Goal: Check status: Check status

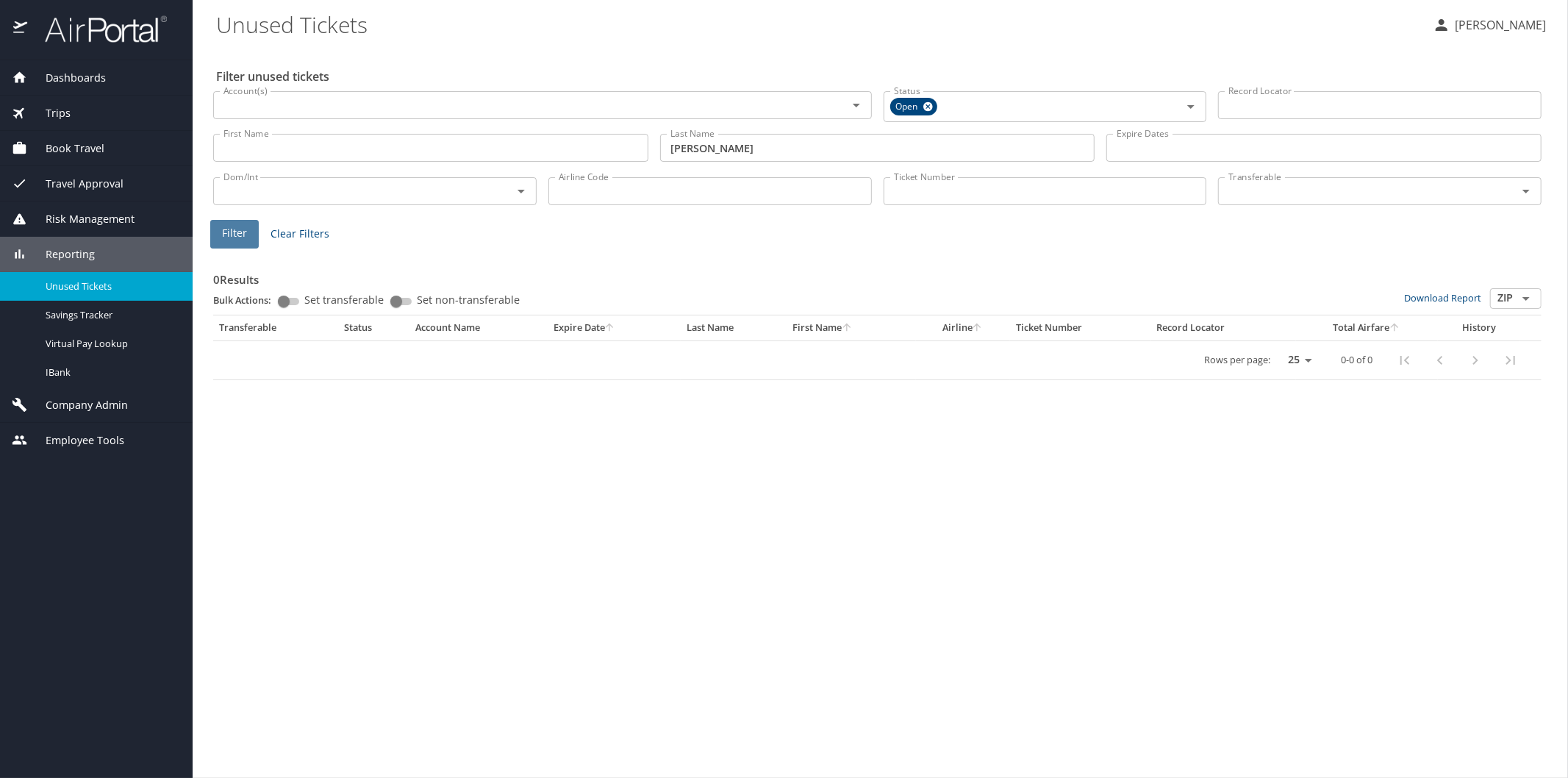
click at [235, 236] on span "Filter" at bounding box center [234, 233] width 25 height 18
click at [233, 231] on span "Filter" at bounding box center [234, 233] width 25 height 18
drag, startPoint x: 711, startPoint y: 148, endPoint x: 671, endPoint y: 151, distance: 40.1
click at [671, 151] on input "[PERSON_NAME]" at bounding box center [878, 148] width 435 height 28
click at [228, 230] on span "Filter" at bounding box center [234, 233] width 25 height 18
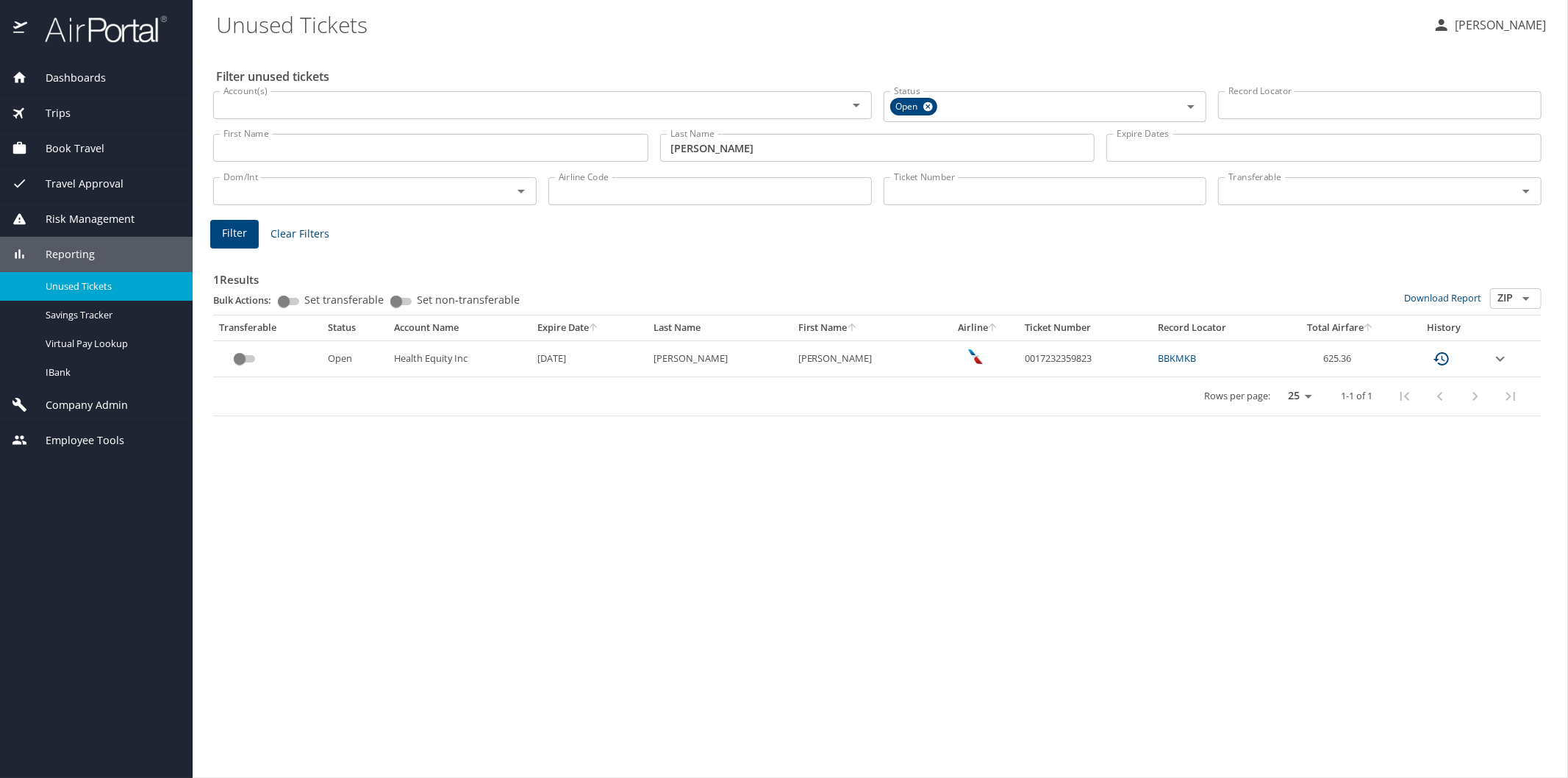
click at [1049, 352] on td "0017232359823" at bounding box center [1085, 358] width 133 height 36
click at [1496, 357] on icon "expand row" at bounding box center [1500, 358] width 9 height 5
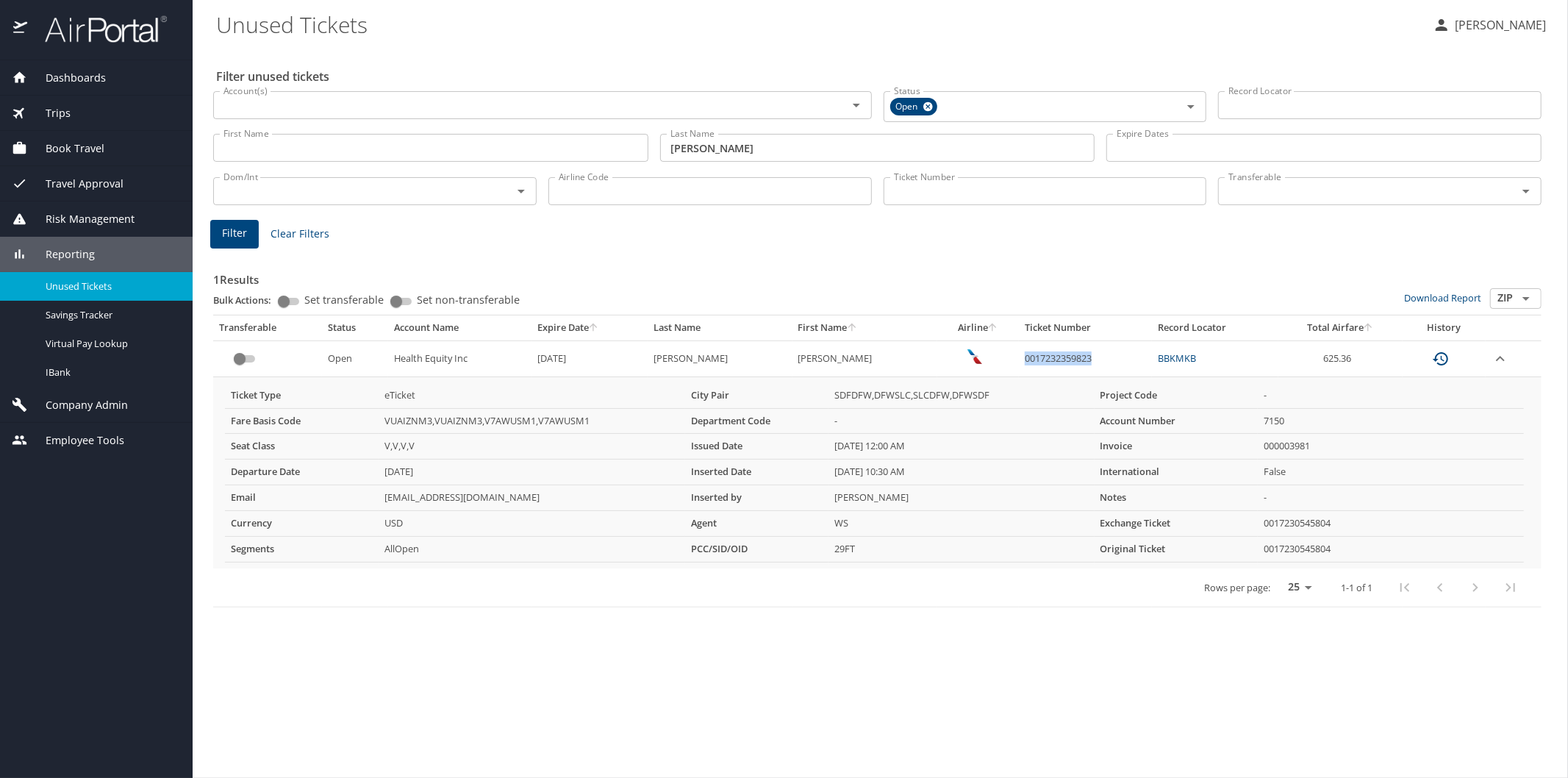
drag, startPoint x: 990, startPoint y: 355, endPoint x: 1068, endPoint y: 352, distance: 78.1
click at [1066, 352] on td "0017232359823" at bounding box center [1085, 358] width 133 height 36
copy td "0017232359823"
drag, startPoint x: 736, startPoint y: 154, endPoint x: 613, endPoint y: 149, distance: 123.1
click at [613, 149] on div "First Name First Name Last Name [PERSON_NAME] Last Name Expire Dates Expire Dat…" at bounding box center [877, 148] width 1340 height 52
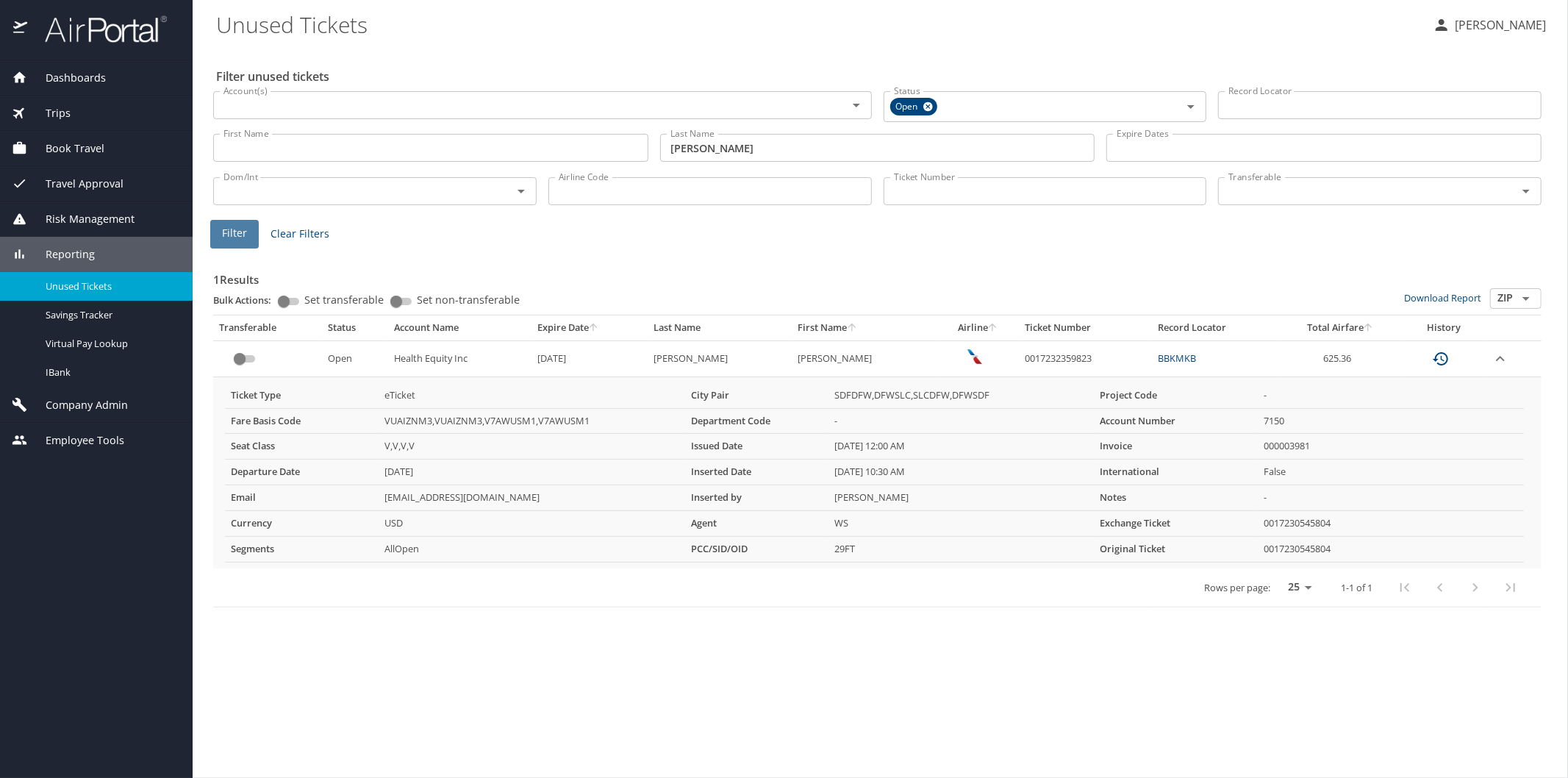
click at [232, 230] on span "Filter" at bounding box center [234, 233] width 25 height 18
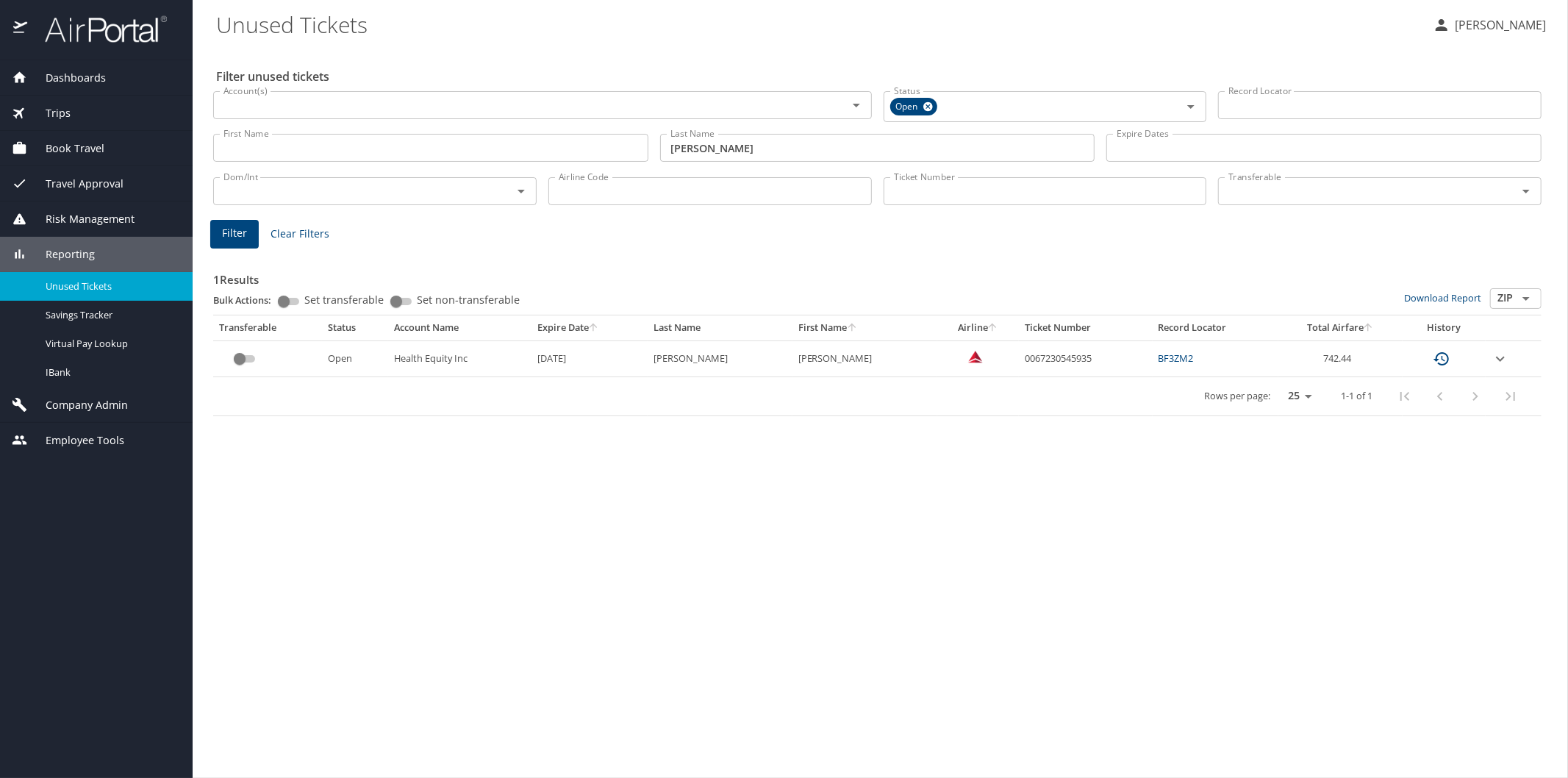
click at [1019, 359] on td "0067230545935" at bounding box center [1085, 358] width 133 height 36
drag, startPoint x: 1016, startPoint y: 356, endPoint x: 1090, endPoint y: 357, distance: 74.0
click at [1090, 357] on td "0067230545935" at bounding box center [1085, 358] width 133 height 36
copy td "0067230545935"
click at [674, 495] on div "Filter unused tickets Account(s) Account(s) Status Open Status Record Locator R…" at bounding box center [880, 413] width 1328 height 731
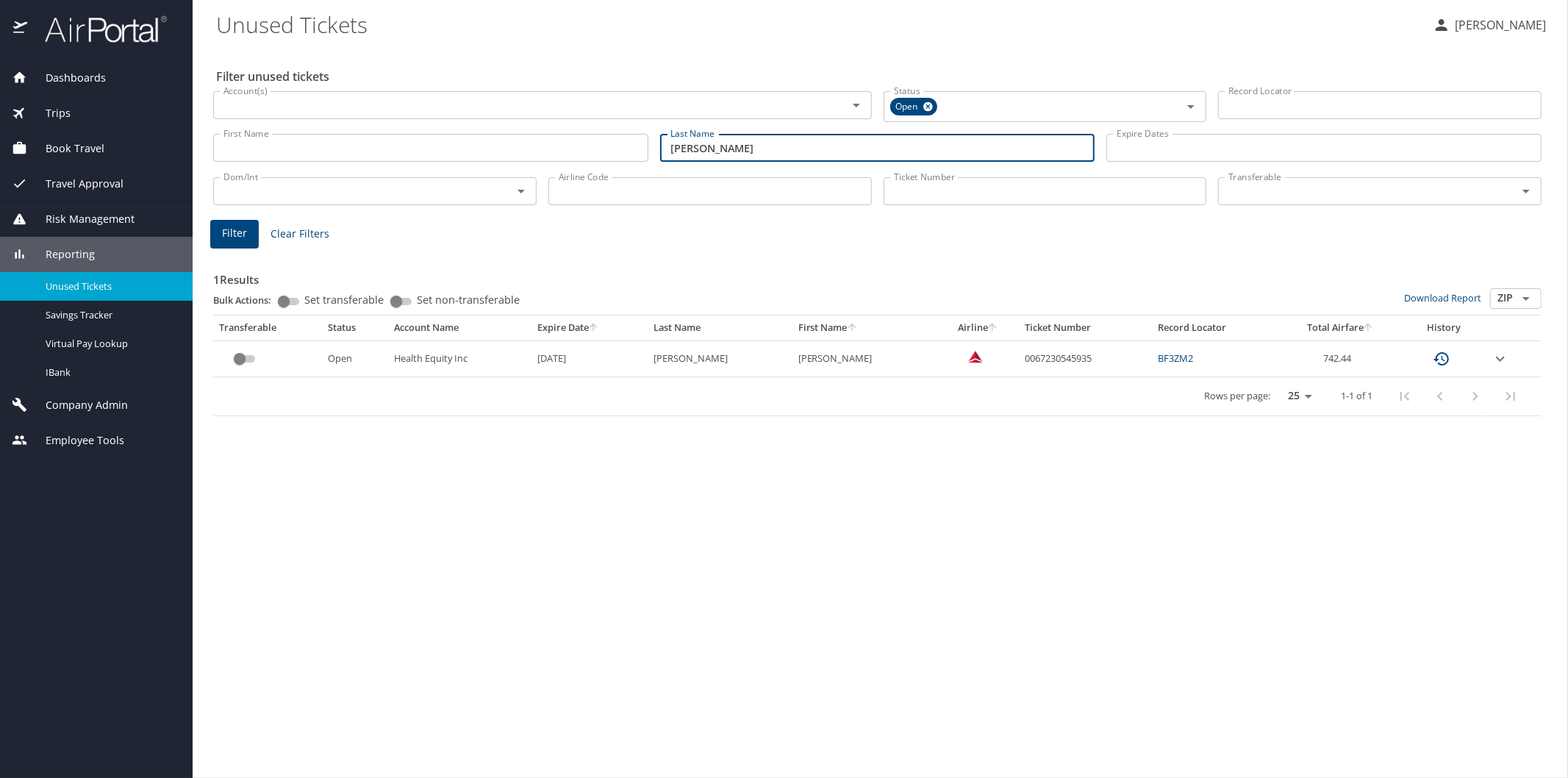
drag, startPoint x: 743, startPoint y: 150, endPoint x: 652, endPoint y: 177, distance: 94.9
click at [652, 177] on div "Filter unused tickets Account(s) Account(s) Status Open Status Record Locator R…" at bounding box center [880, 413] width 1328 height 731
type input "[PERSON_NAME]"
click at [228, 233] on span "Filter" at bounding box center [234, 233] width 25 height 18
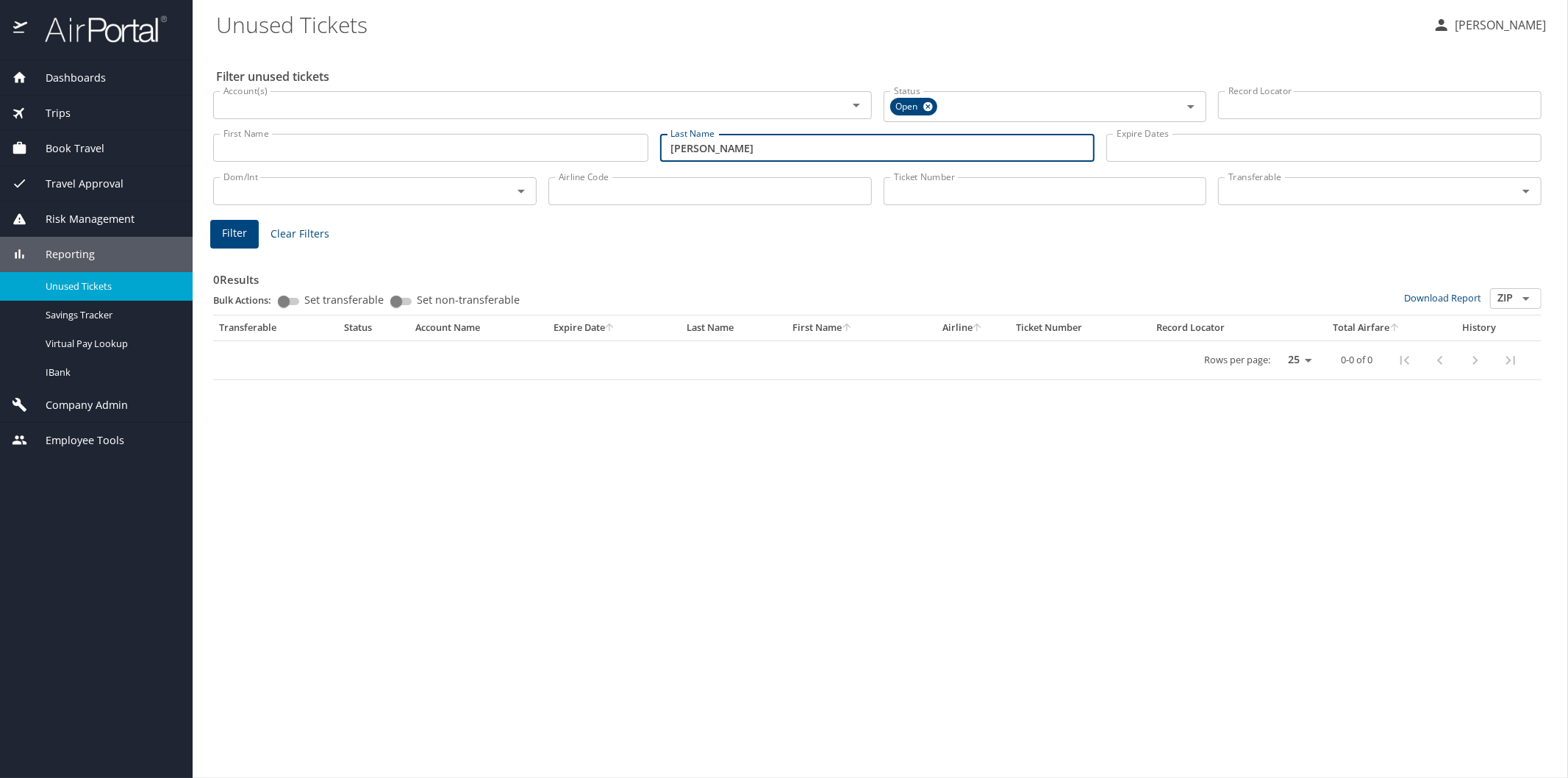
drag, startPoint x: 727, startPoint y: 152, endPoint x: 656, endPoint y: 153, distance: 71.0
click at [656, 153] on div "Last Name [PERSON_NAME] Last Name" at bounding box center [878, 148] width 447 height 52
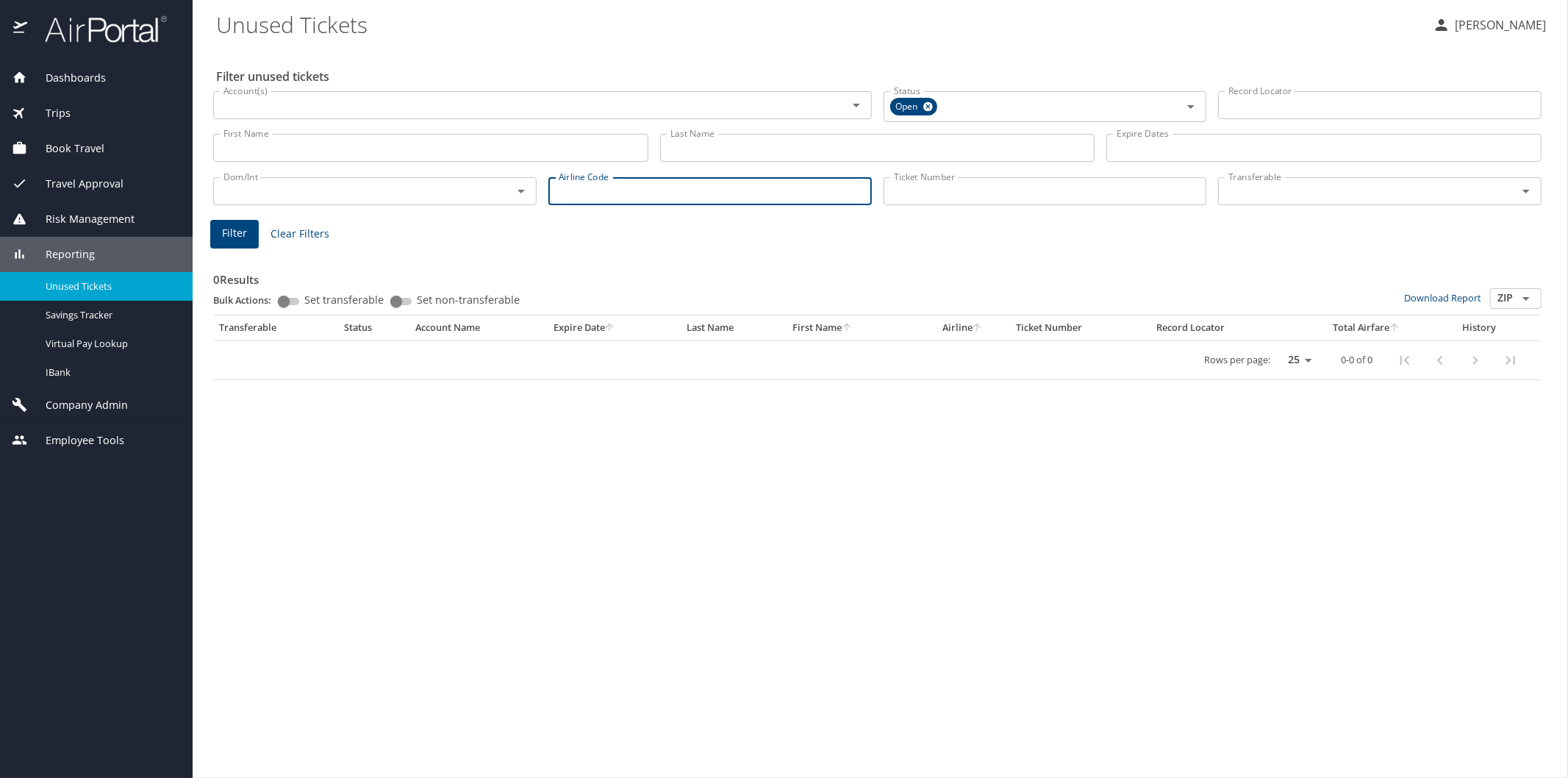
click at [604, 187] on input "Airline Code" at bounding box center [710, 191] width 324 height 28
type input "aa"
click at [226, 230] on span "Filter" at bounding box center [234, 233] width 25 height 18
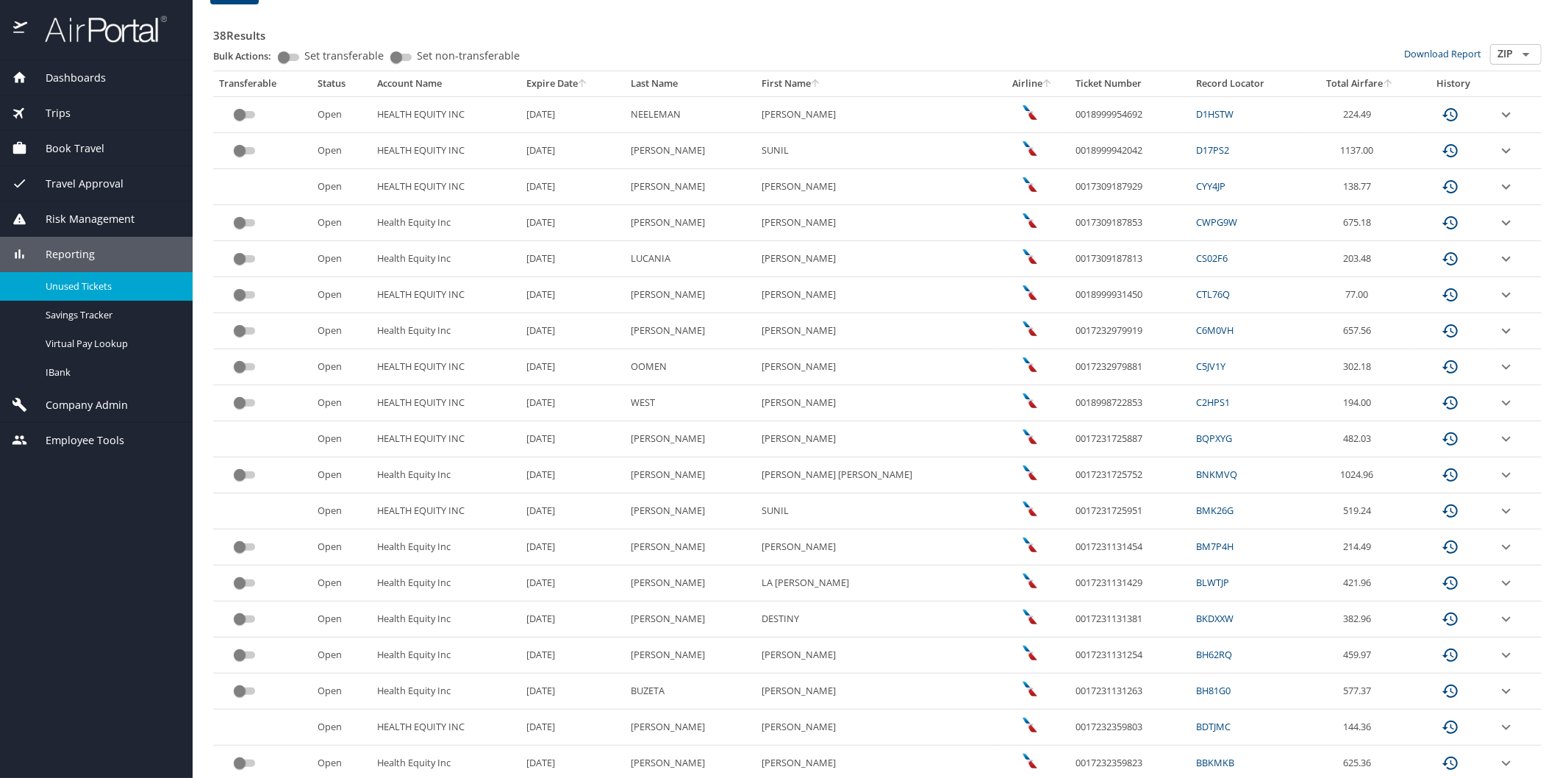
scroll to position [245, 0]
click at [1497, 399] on icon "expand row" at bounding box center [1506, 402] width 18 height 18
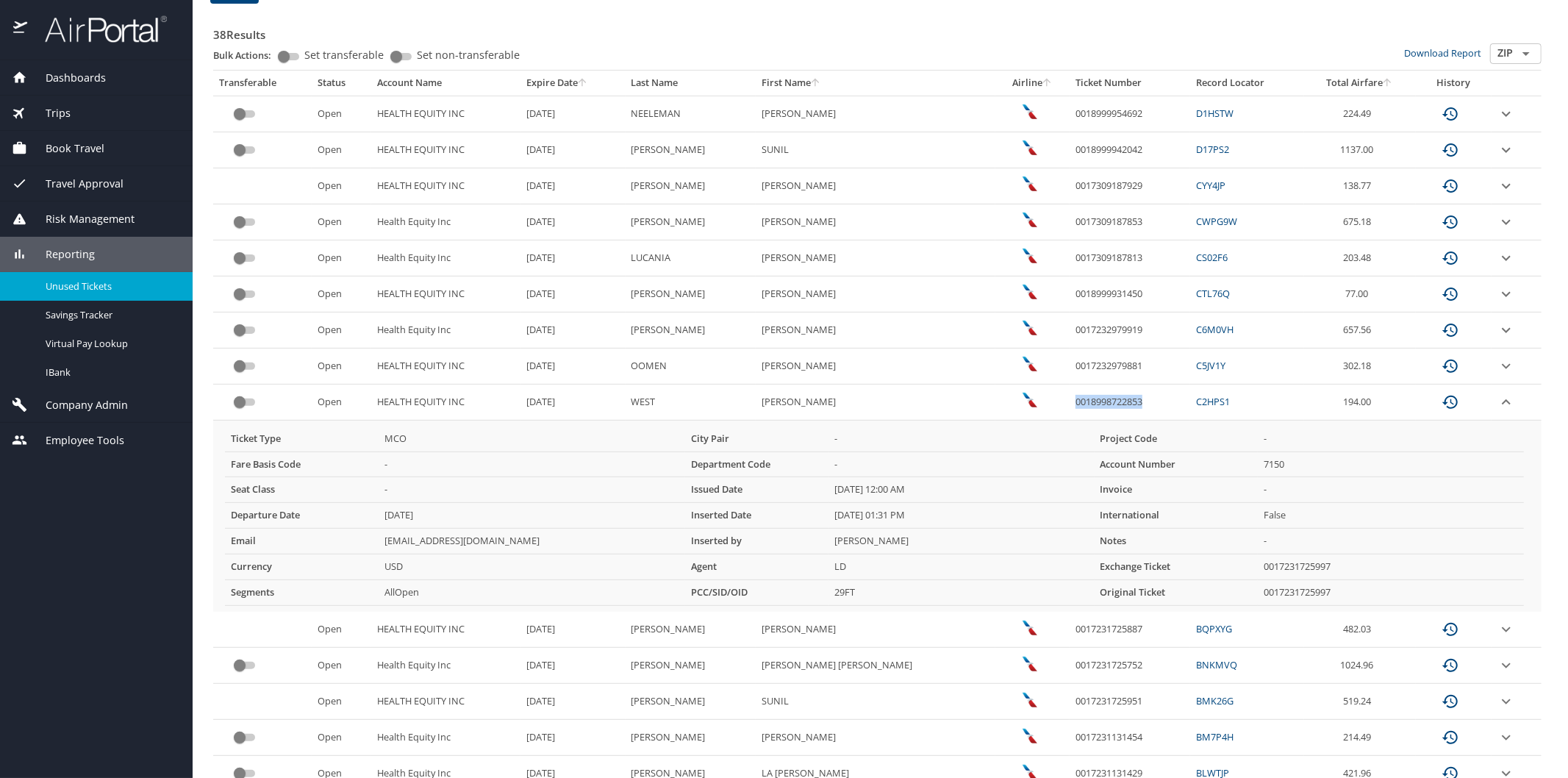
drag, startPoint x: 1038, startPoint y: 399, endPoint x: 1116, endPoint y: 401, distance: 78.0
click at [1116, 401] on td "0018998722853" at bounding box center [1130, 402] width 120 height 36
copy td "0018998722853"
